Goal: Use online tool/utility: Utilize a website feature to perform a specific function

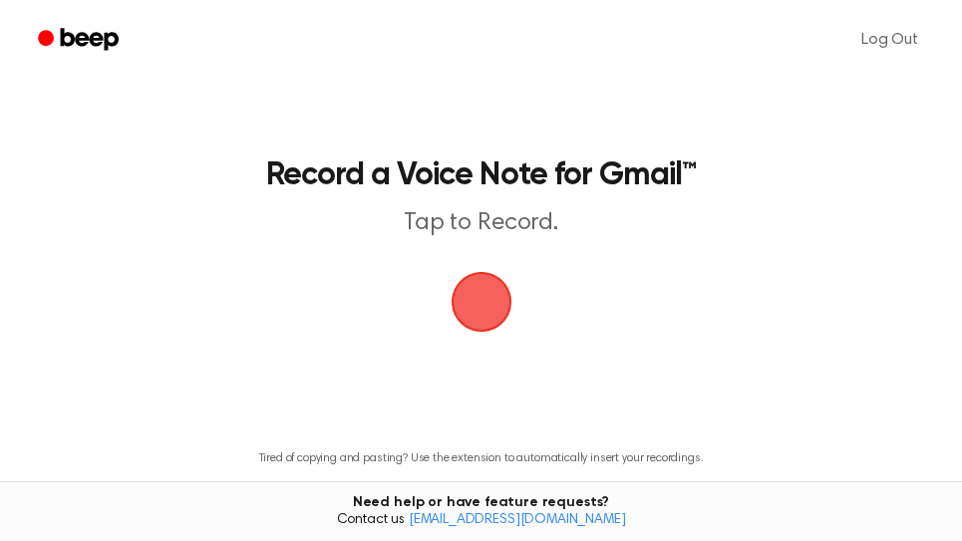
click at [483, 283] on span "button" at bounding box center [482, 302] width 56 height 56
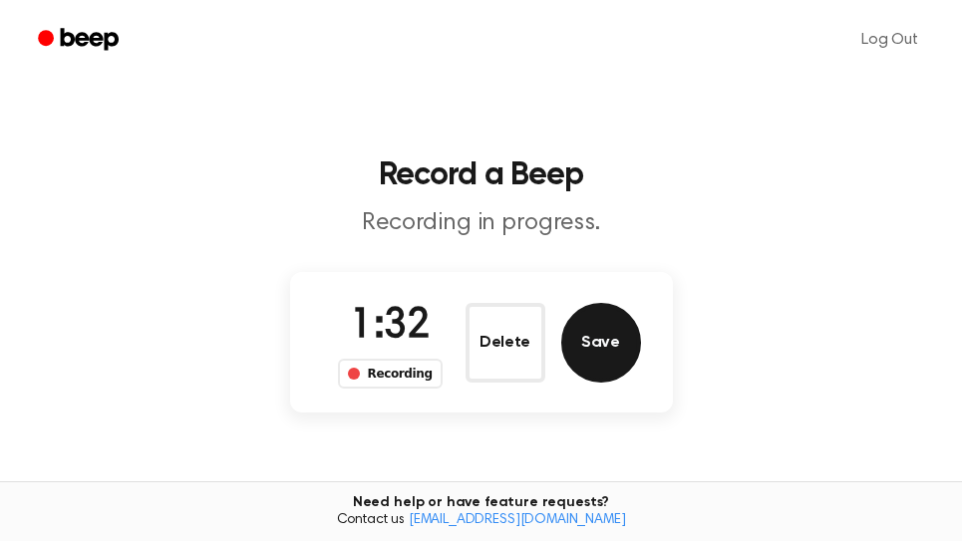
click at [582, 353] on button "Save" at bounding box center [601, 343] width 80 height 80
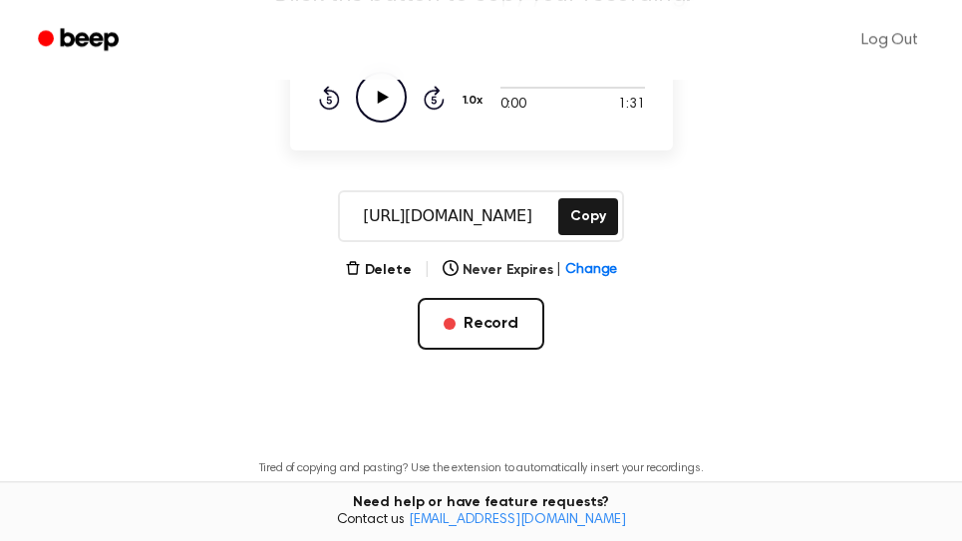
scroll to position [339, 0]
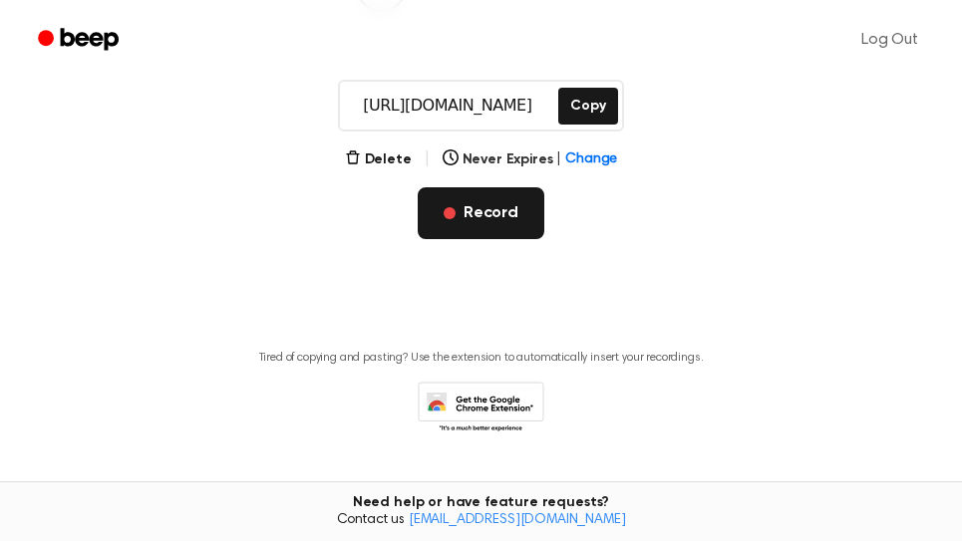
click at [478, 229] on button "Record" at bounding box center [481, 213] width 127 height 52
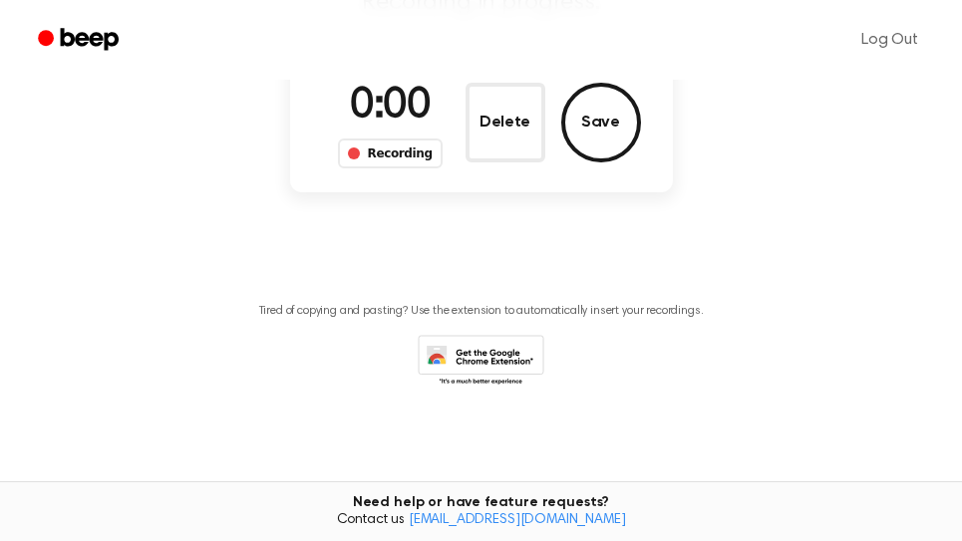
scroll to position [173, 0]
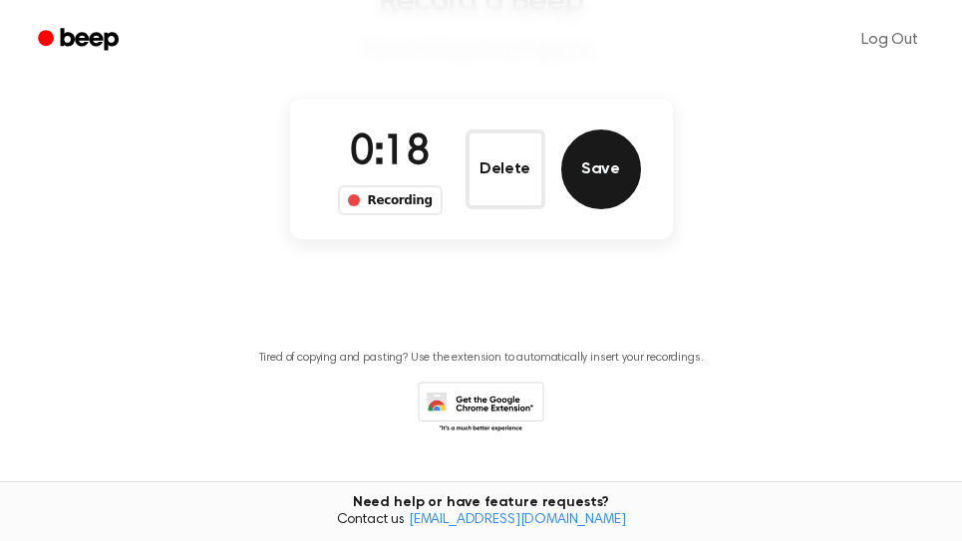
click at [597, 184] on button "Save" at bounding box center [601, 170] width 80 height 80
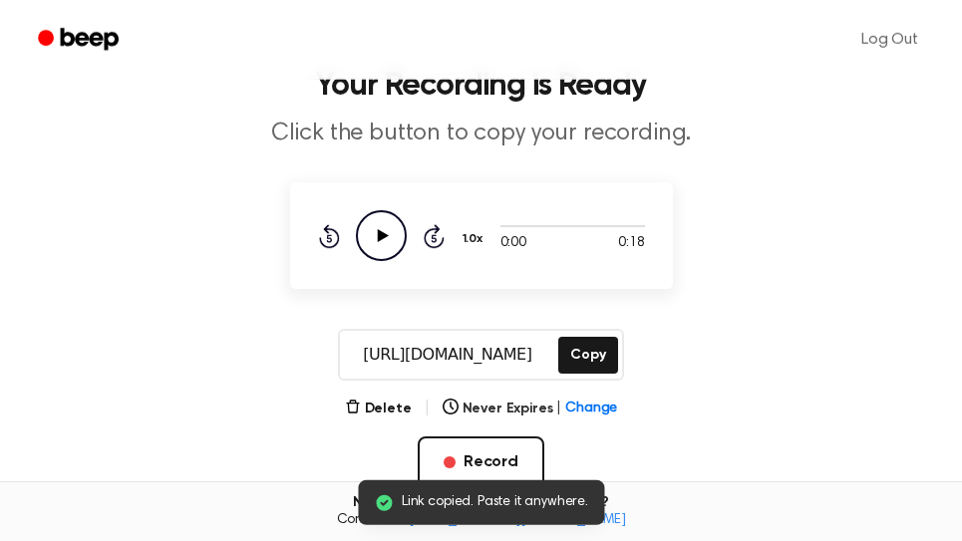
scroll to position [0, 0]
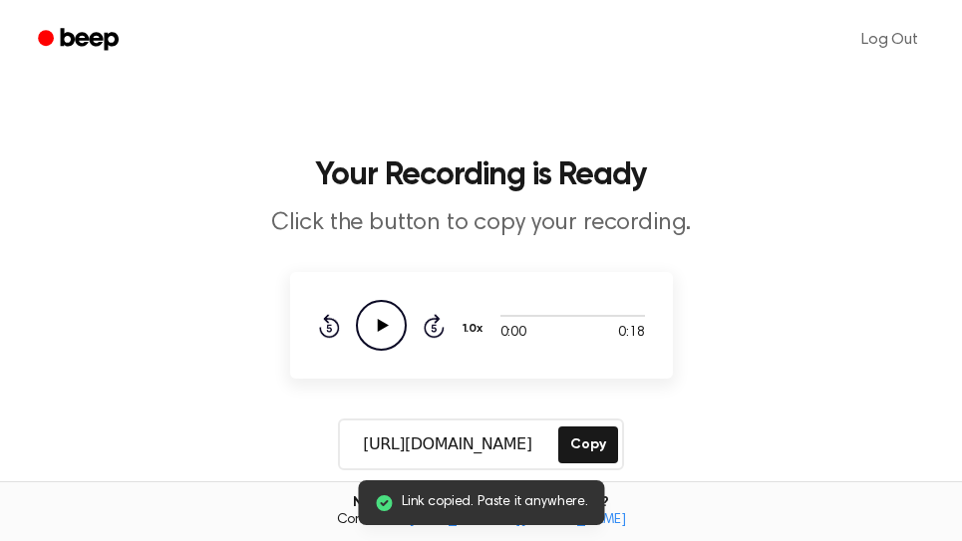
click at [396, 324] on icon "Play Audio" at bounding box center [381, 325] width 51 height 51
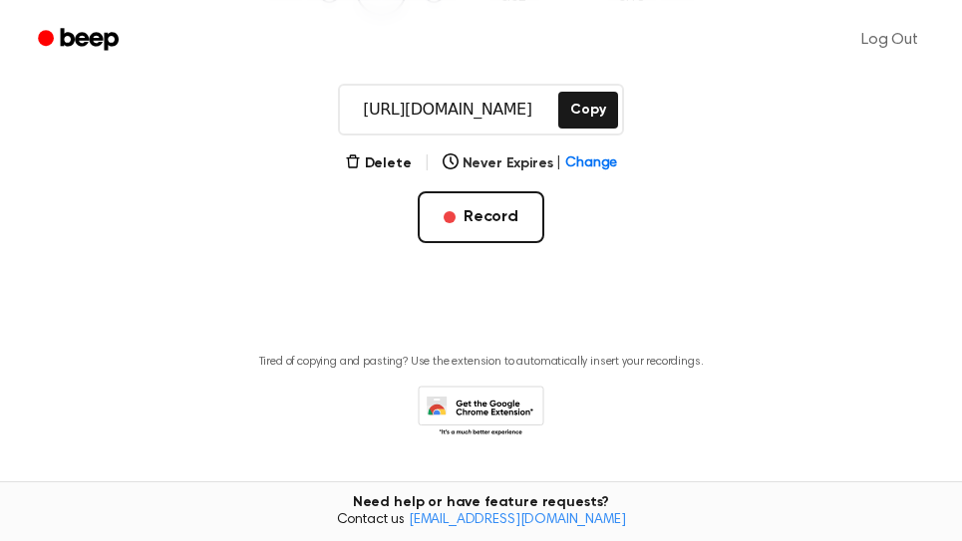
scroll to position [339, 0]
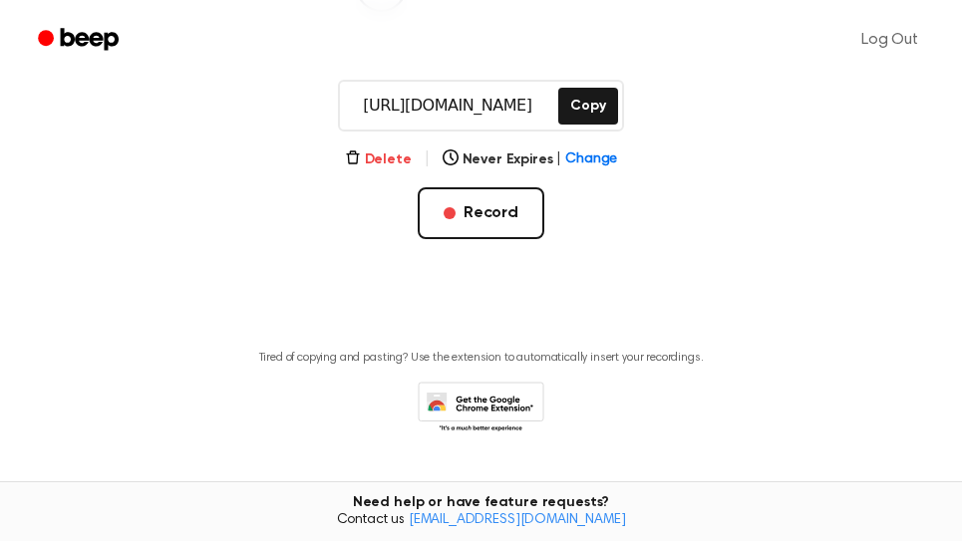
click at [379, 160] on button "Delete" at bounding box center [378, 160] width 67 height 21
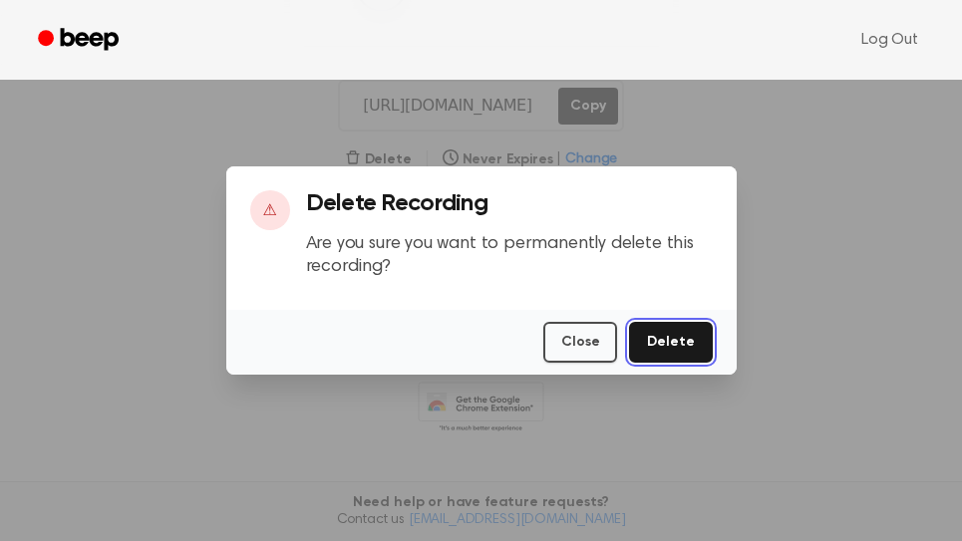
drag, startPoint x: 681, startPoint y: 333, endPoint x: 651, endPoint y: 333, distance: 29.9
click at [681, 338] on button "Delete" at bounding box center [670, 342] width 83 height 41
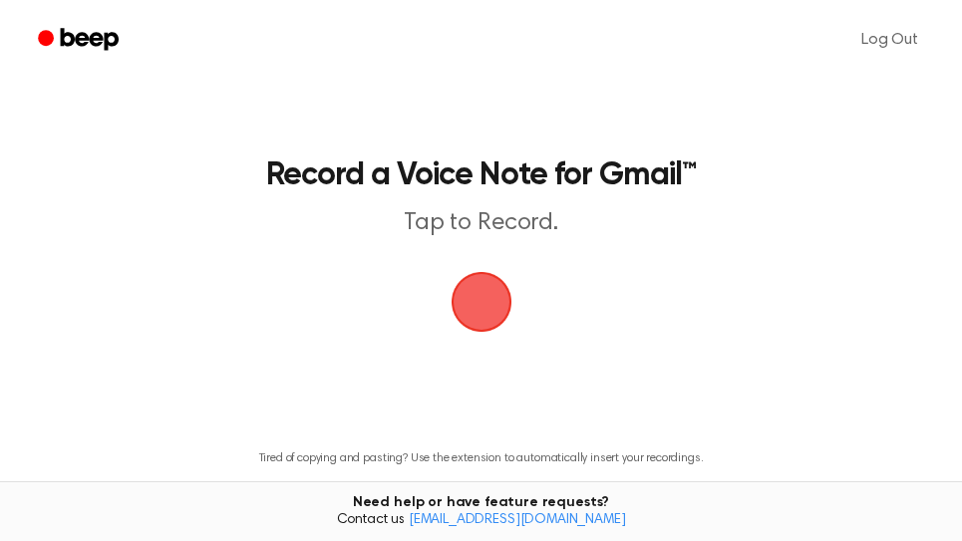
click at [478, 309] on span "button" at bounding box center [481, 302] width 61 height 61
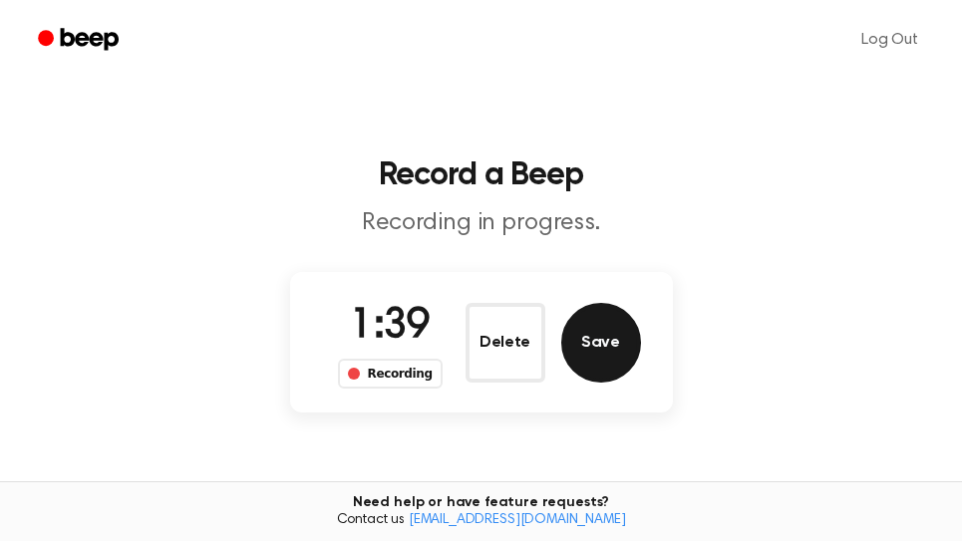
click at [588, 362] on button "Save" at bounding box center [601, 343] width 80 height 80
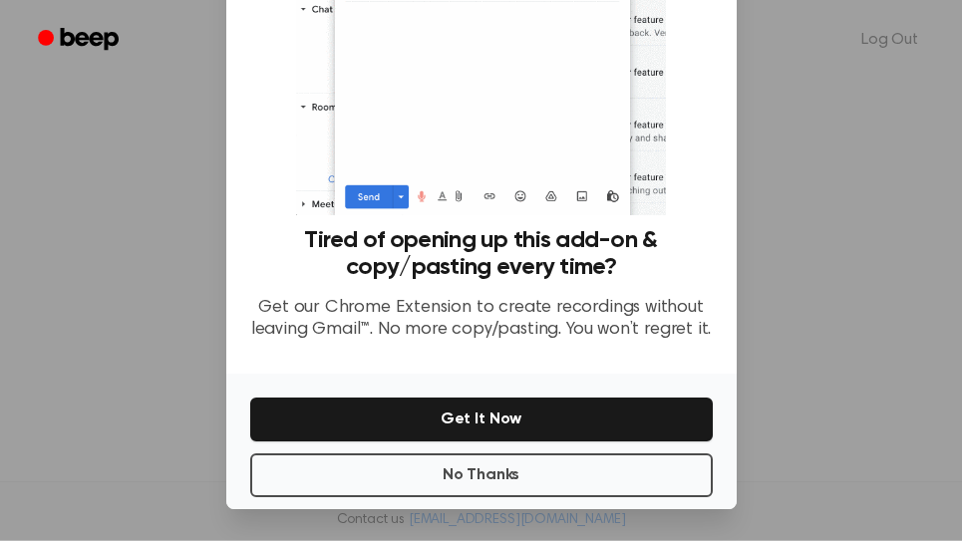
scroll to position [339, 0]
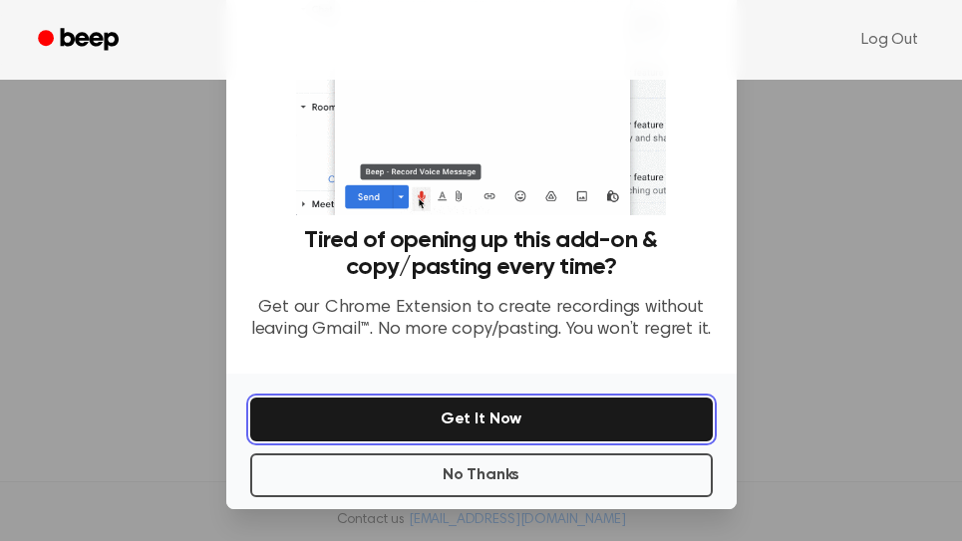
click at [554, 425] on button "Get It Now" at bounding box center [481, 420] width 462 height 44
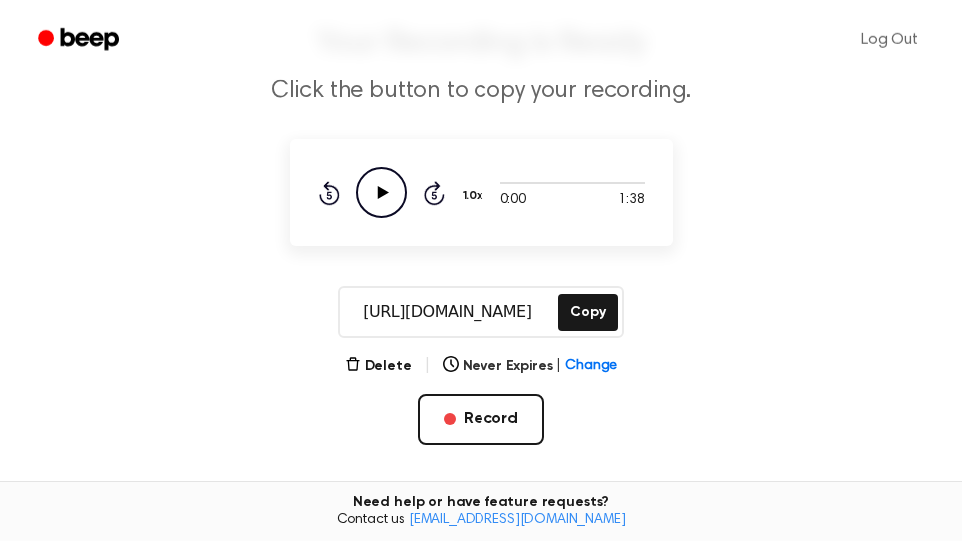
scroll to position [0, 0]
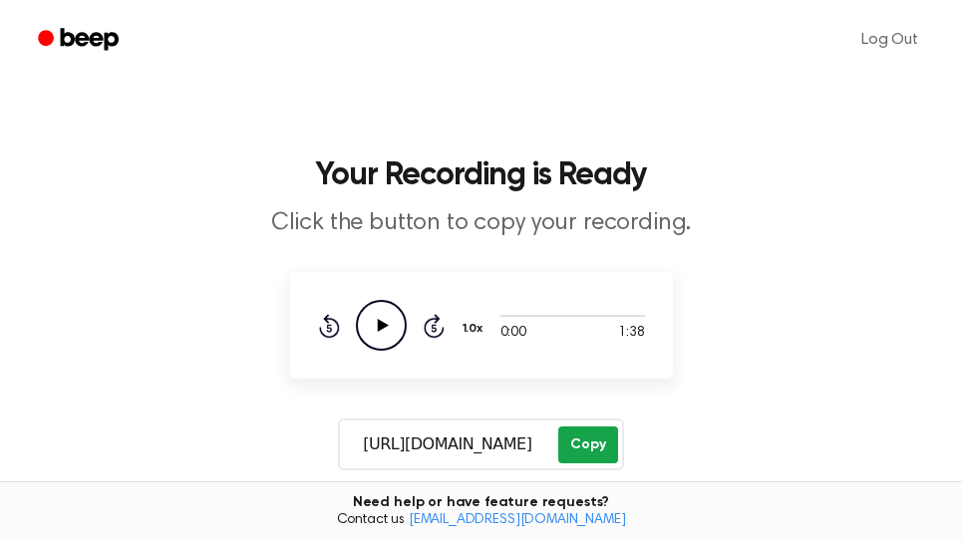
click at [595, 440] on button "Copy" at bounding box center [587, 445] width 59 height 37
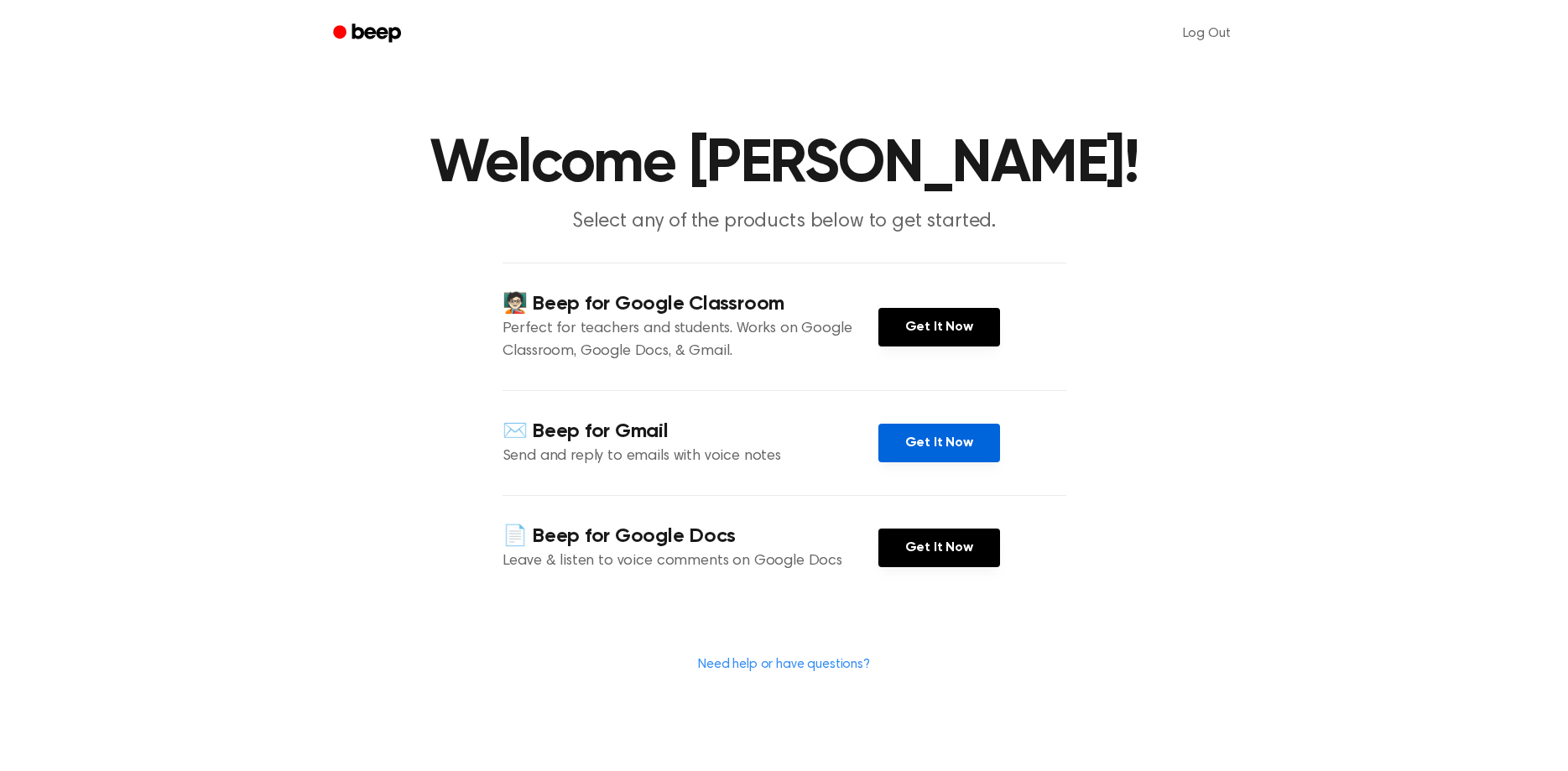
click at [909, 442] on link "Get It Now" at bounding box center [939, 443] width 122 height 39
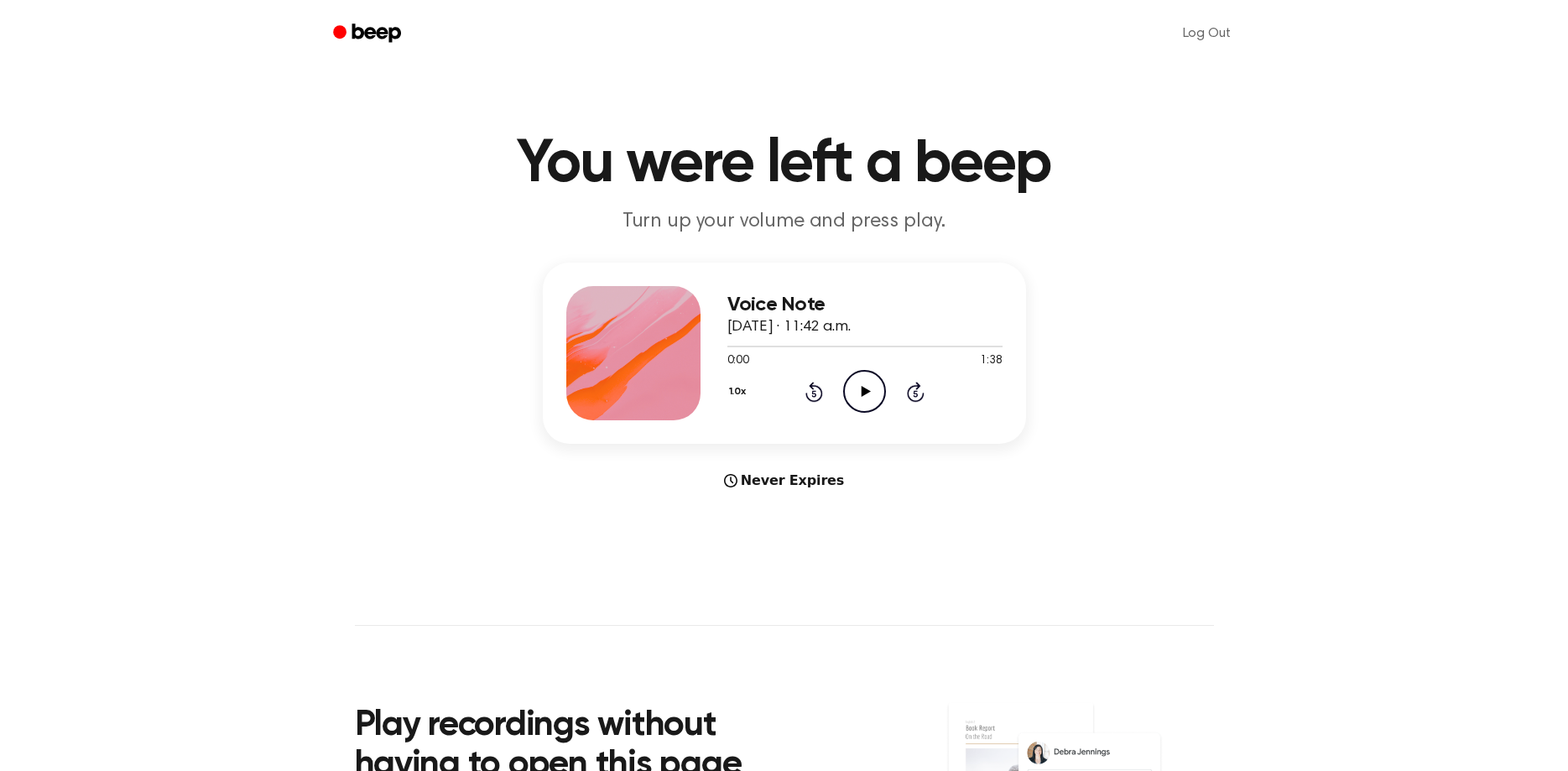
click at [849, 386] on icon "Play Audio" at bounding box center [864, 391] width 43 height 43
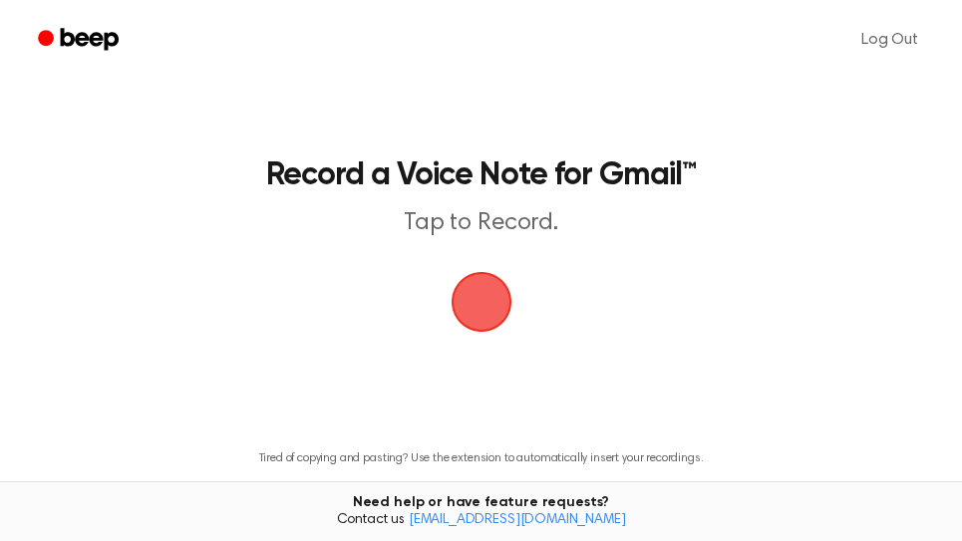
click at [470, 293] on span "button" at bounding box center [481, 302] width 65 height 65
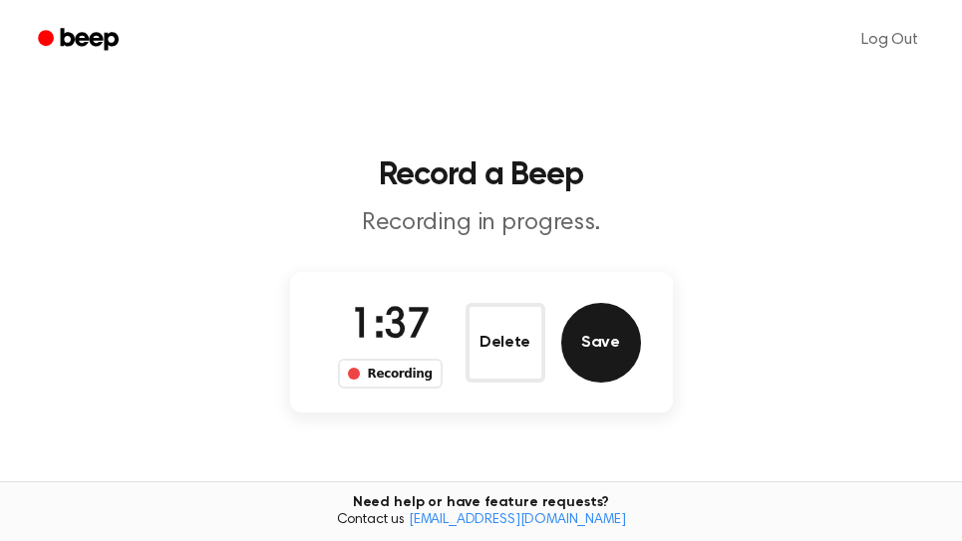
click at [612, 360] on button "Save" at bounding box center [601, 343] width 80 height 80
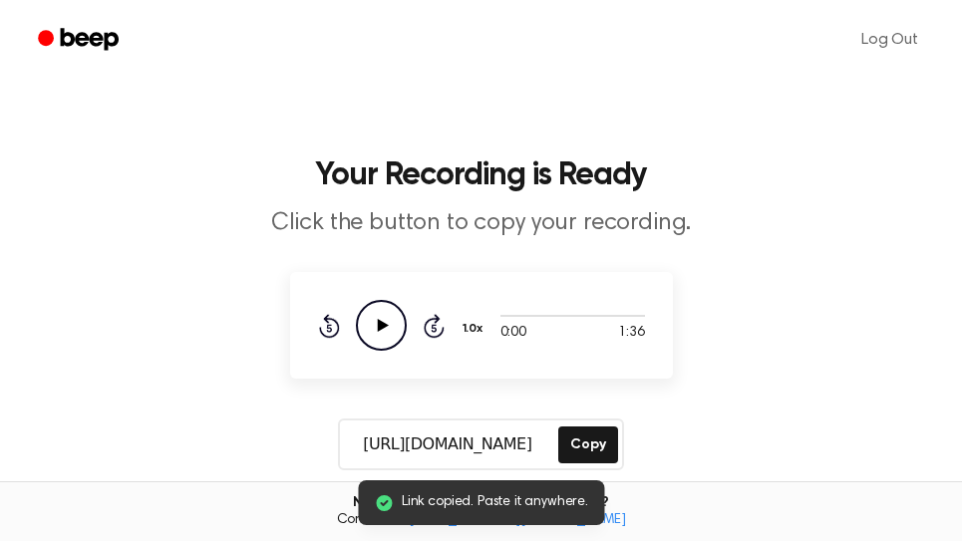
scroll to position [339, 0]
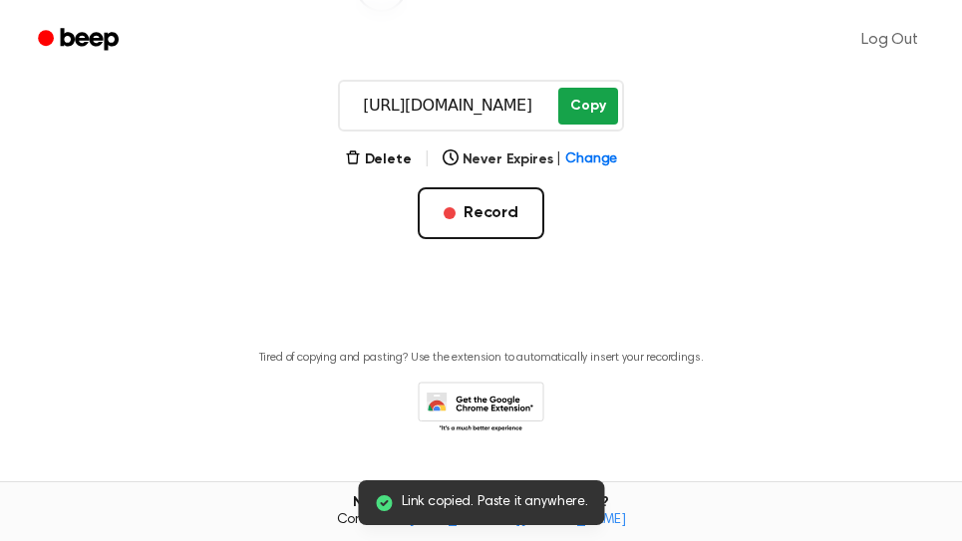
click at [600, 108] on button "Copy" at bounding box center [587, 106] width 59 height 37
